Goal: Task Accomplishment & Management: Complete application form

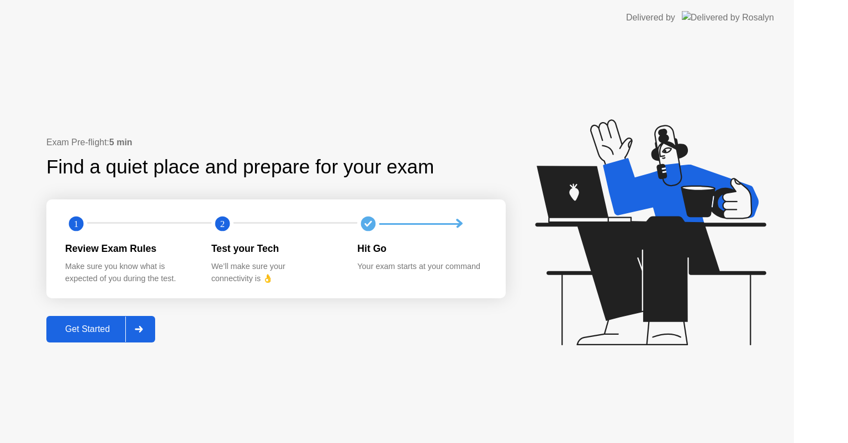
click at [703, 270] on icon at bounding box center [650, 232] width 231 height 226
click at [86, 305] on div "Exam Pre-flight: 5 min Find a quiet place and prepare for your exam 1 2 Review …" at bounding box center [275, 239] width 459 height 206
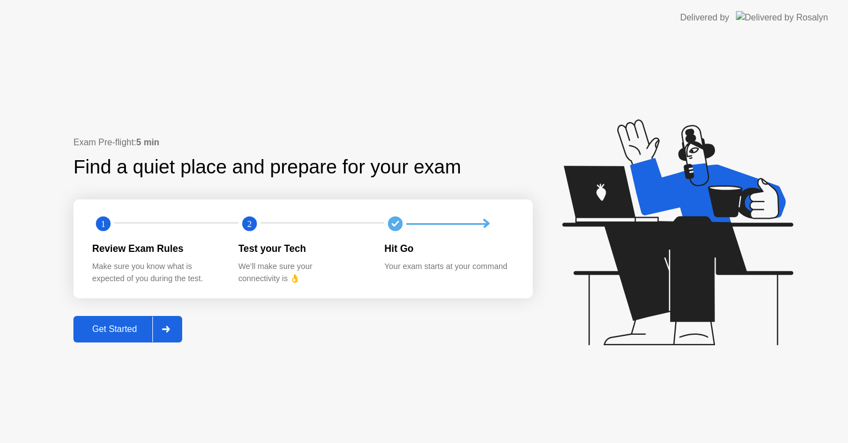
drag, startPoint x: 82, startPoint y: 309, endPoint x: 105, endPoint y: 326, distance: 28.4
click at [83, 309] on div "Exam Pre-flight: 5 min Find a quiet place and prepare for your exam 1 2 Review …" at bounding box center [302, 239] width 459 height 206
click at [105, 326] on div "Get Started" at bounding box center [115, 329] width 76 height 10
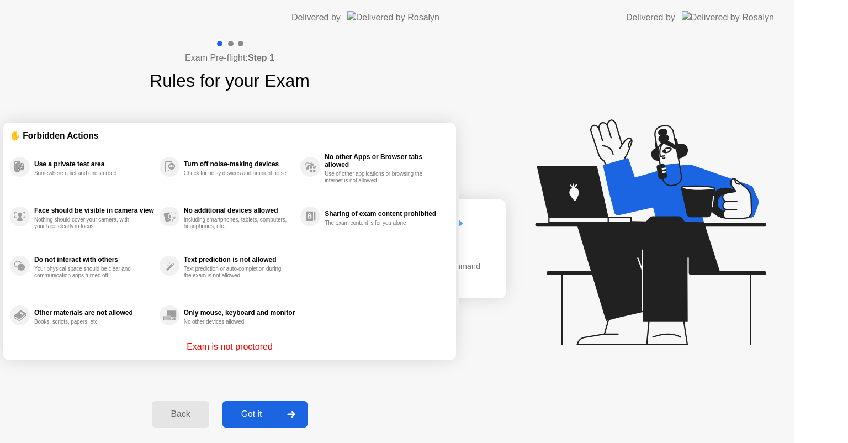
click at [104, 322] on div "Exam Pre-flight: Step 1 Rules for your Exam ✋ Forbidden Actions Use a private t…" at bounding box center [229, 238] width 459 height 407
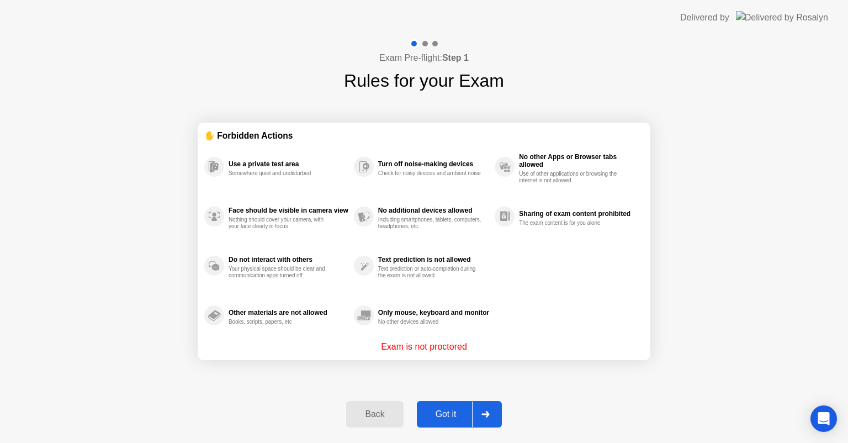
drag, startPoint x: 449, startPoint y: 426, endPoint x: 453, endPoint y: 445, distance: 20.2
click at [453, 442] on html "Delivered by Exam Pre-flight: Step 1 Rules for your Exam ✋ Forbidden Actions Us…" at bounding box center [424, 221] width 848 height 443
click at [446, 413] on div "Got it" at bounding box center [446, 414] width 52 height 10
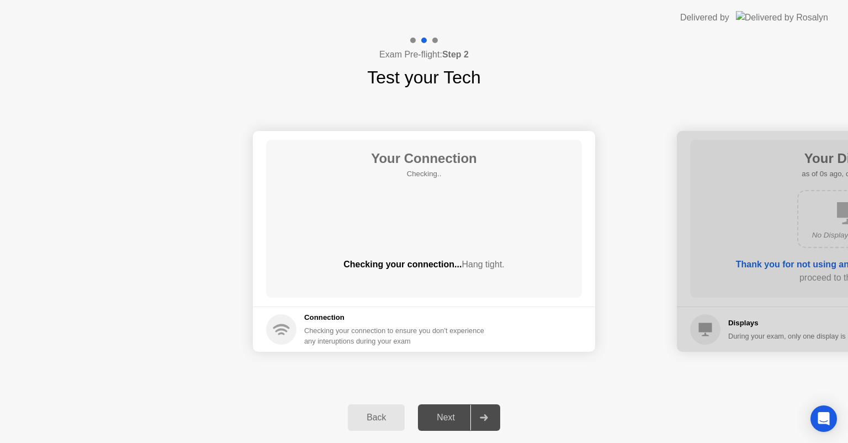
click at [446, 412] on div "Next" at bounding box center [445, 417] width 49 height 10
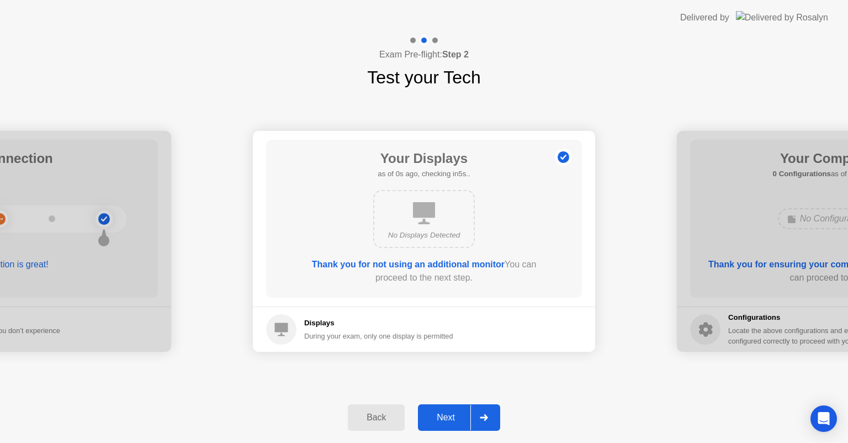
click at [446, 412] on div "Next" at bounding box center [445, 417] width 49 height 10
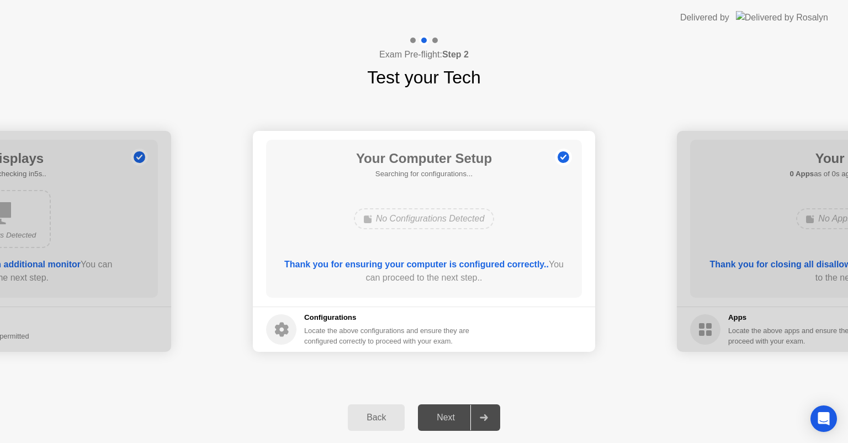
click at [446, 412] on div "Next" at bounding box center [445, 417] width 49 height 10
click at [447, 419] on div "Next" at bounding box center [445, 417] width 49 height 10
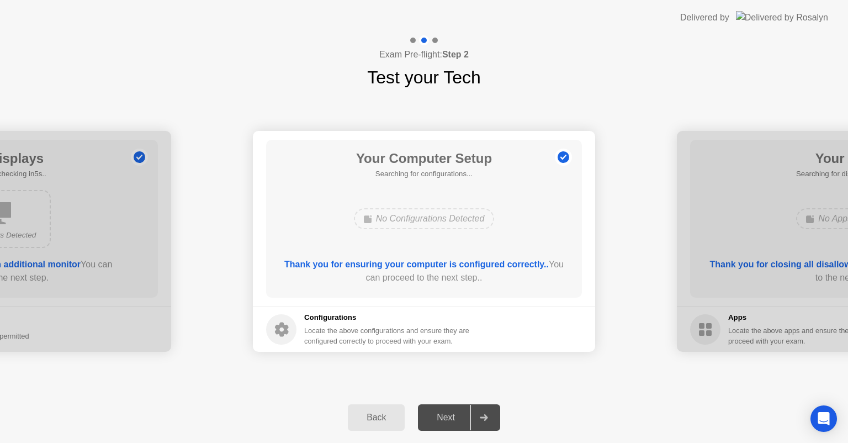
click at [447, 419] on div "Next" at bounding box center [445, 417] width 49 height 10
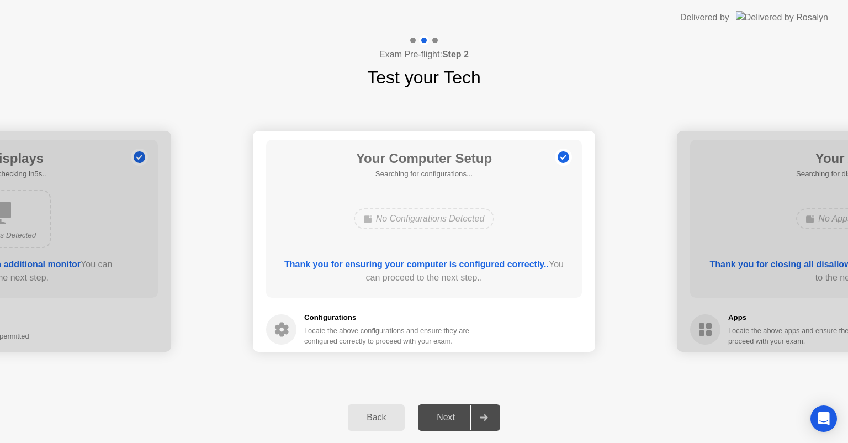
click at [447, 419] on div "Next" at bounding box center [445, 417] width 49 height 10
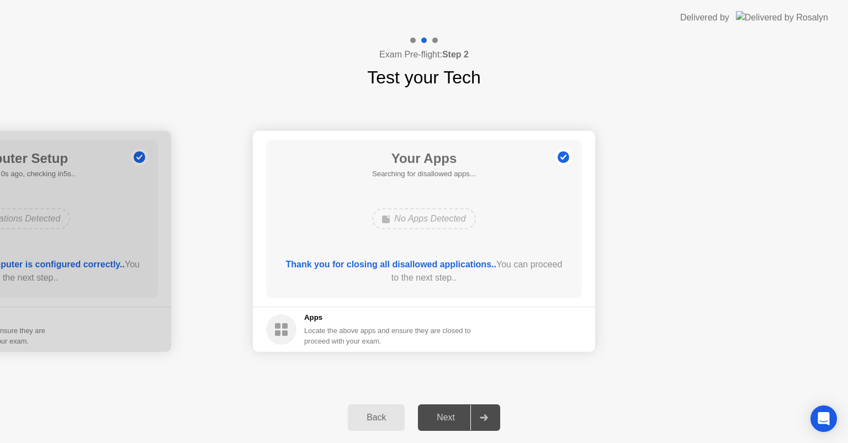
click at [447, 419] on div "Next" at bounding box center [445, 417] width 49 height 10
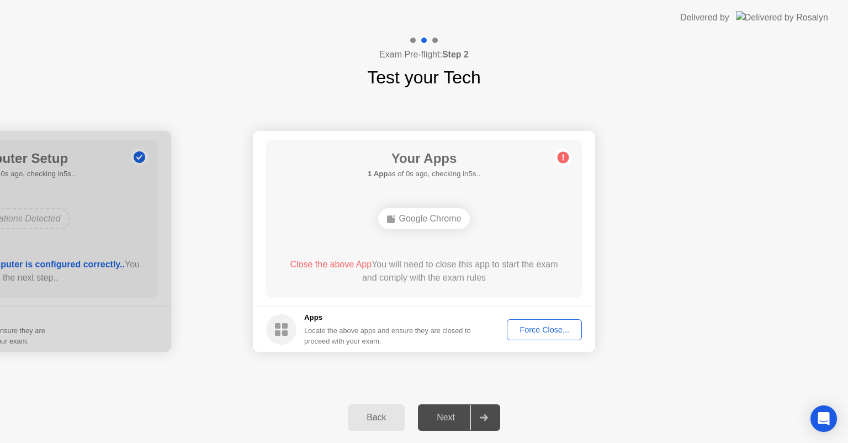
click at [519, 325] on div "Force Close..." at bounding box center [544, 329] width 67 height 9
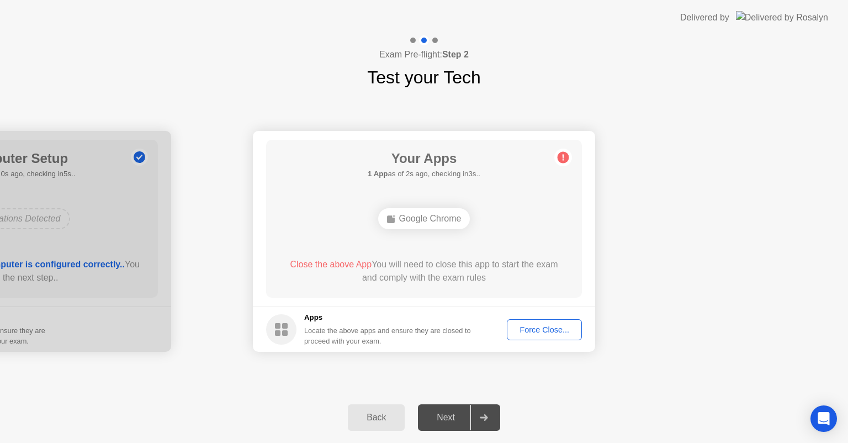
click at [516, 330] on div "Force Close..." at bounding box center [544, 329] width 67 height 9
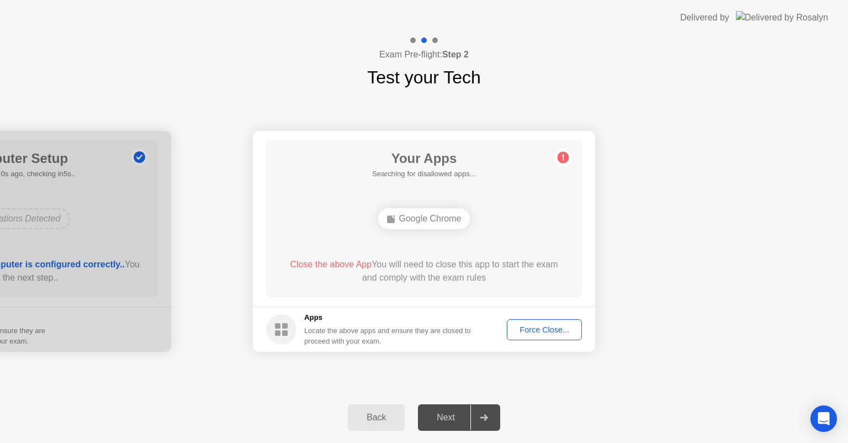
click at [539, 334] on div "Force Close..." at bounding box center [544, 329] width 67 height 9
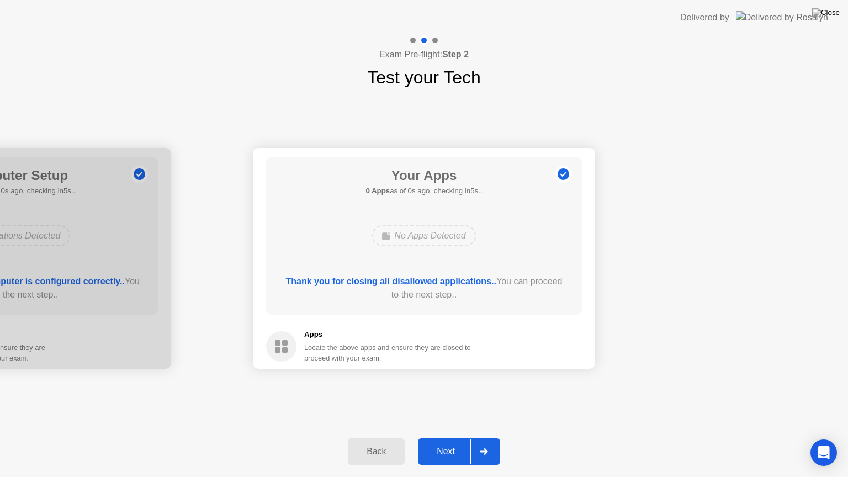
click at [475, 299] on div "Thank you for closing all disallowed applications.. You can proceed to the next…" at bounding box center [424, 288] width 284 height 26
click at [457, 442] on button "Next" at bounding box center [459, 451] width 82 height 26
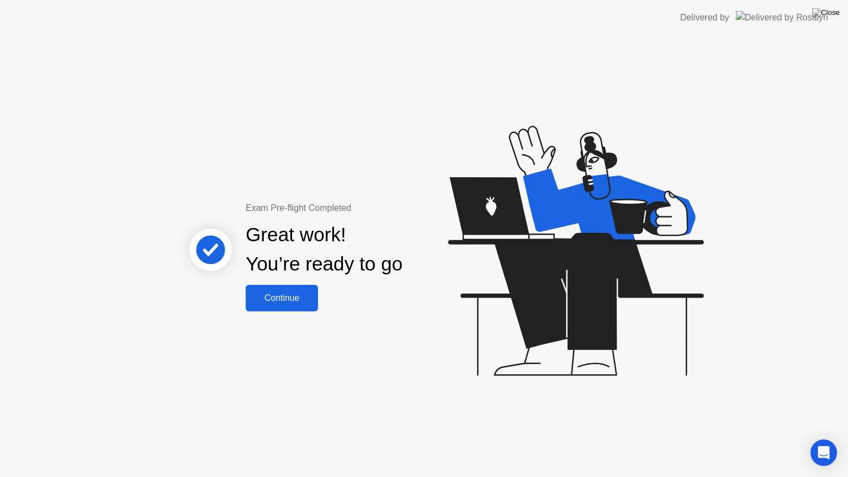
click at [284, 296] on div "Continue" at bounding box center [282, 298] width 66 height 10
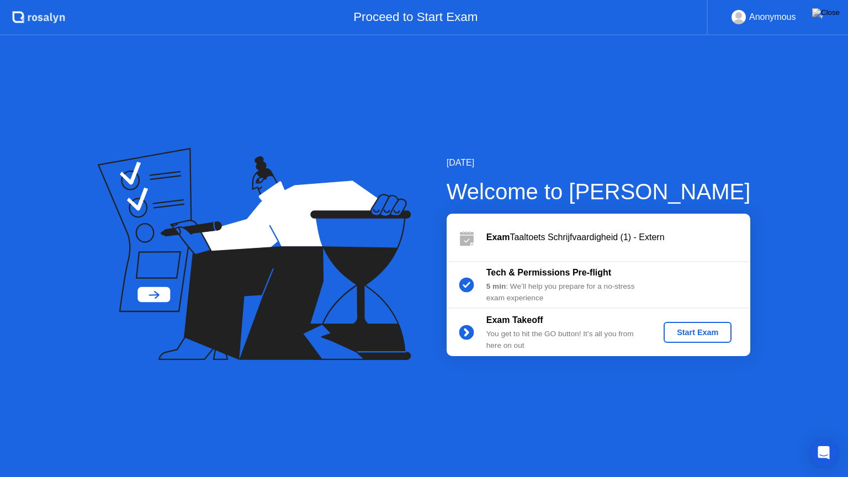
click at [698, 326] on button "Start Exam" at bounding box center [697, 332] width 68 height 21
